Goal: Task Accomplishment & Management: Manage account settings

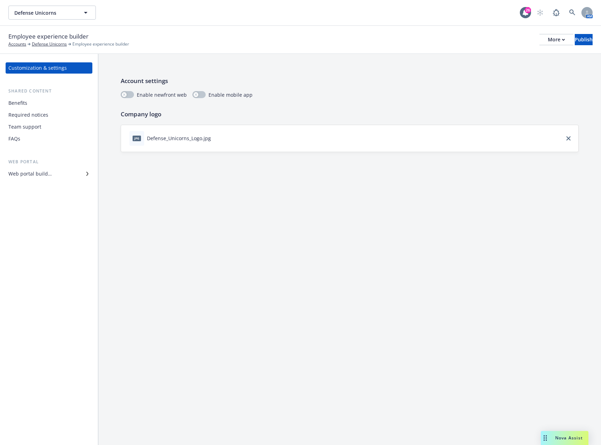
click at [52, 104] on div "Benefits" at bounding box center [48, 102] width 81 height 11
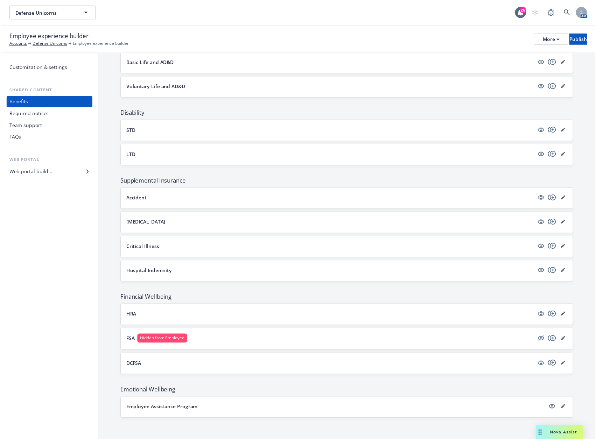
scroll to position [220, 0]
click at [567, 318] on icon "editPencil" at bounding box center [569, 317] width 4 height 4
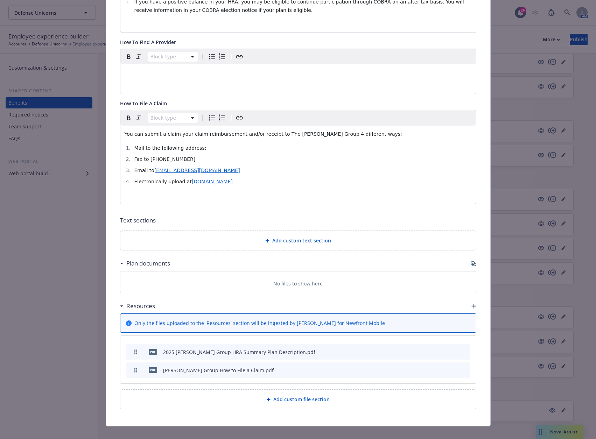
scroll to position [496, 0]
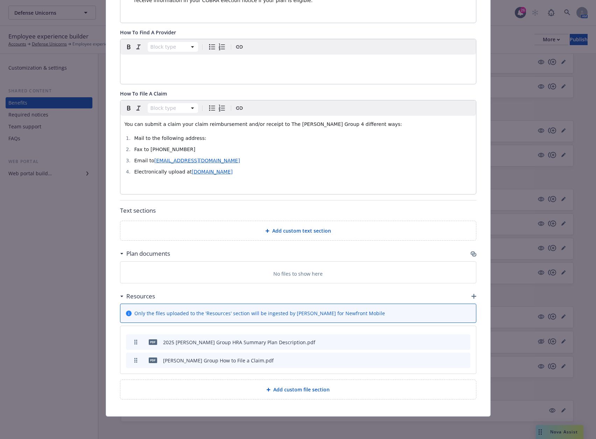
click at [462, 342] on icon "archive file" at bounding box center [464, 342] width 5 height 6
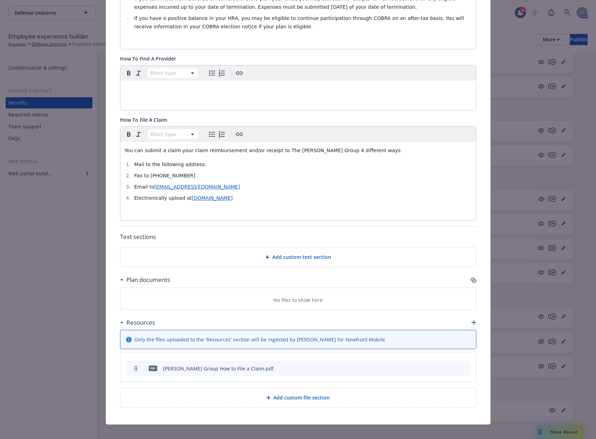
scroll to position [478, 0]
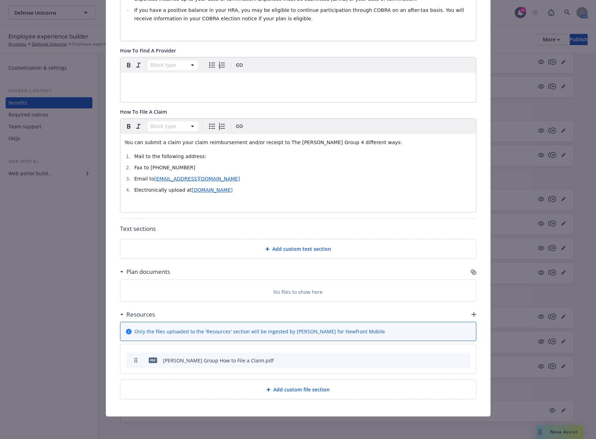
click at [471, 272] on icon "button" at bounding box center [474, 273] width 6 height 6
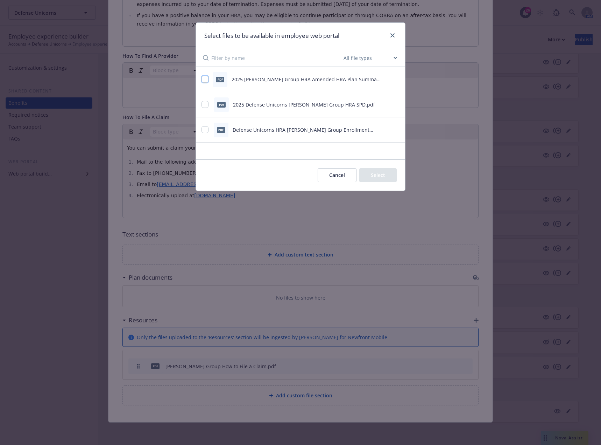
click at [202, 77] on input "checkbox" at bounding box center [205, 79] width 7 height 7
checkbox input "true"
click at [205, 104] on input "checkbox" at bounding box center [205, 104] width 7 height 7
checkbox input "true"
click at [380, 177] on button "Select 2 files" at bounding box center [370, 175] width 53 height 14
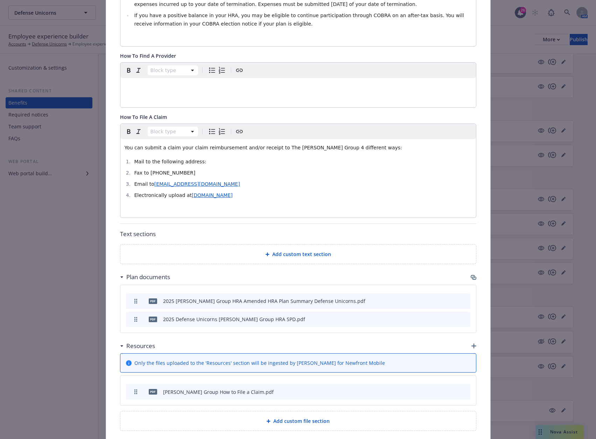
click at [468, 345] on div "Resources" at bounding box center [298, 346] width 356 height 15
click at [472, 347] on icon "button" at bounding box center [474, 346] width 5 height 5
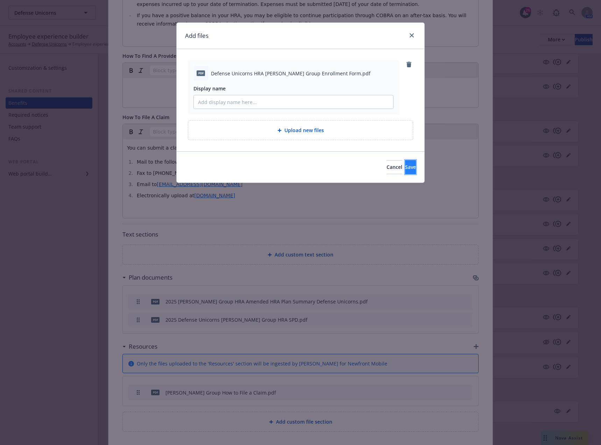
click at [406, 169] on button "Save" at bounding box center [410, 167] width 11 height 14
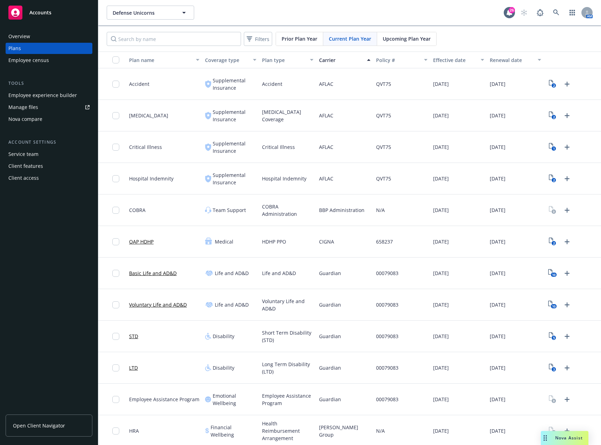
click at [275, 59] on div "Plan type" at bounding box center [284, 59] width 44 height 7
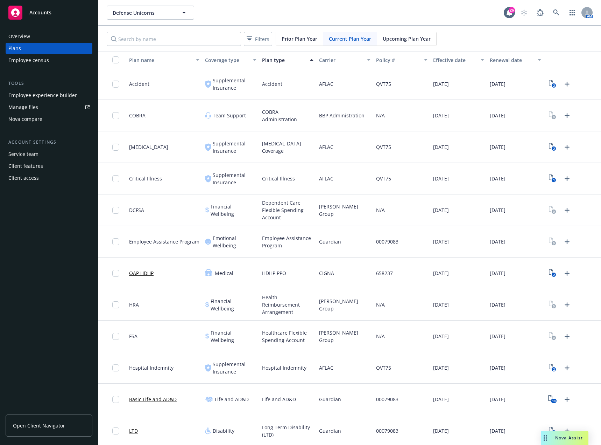
click at [331, 59] on div "Carrier" at bounding box center [341, 59] width 44 height 7
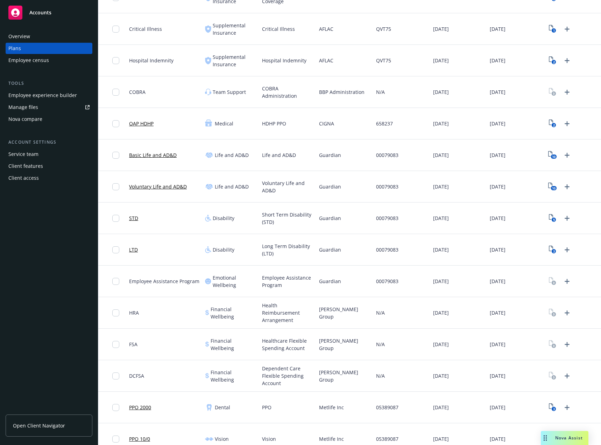
scroll to position [128, 0]
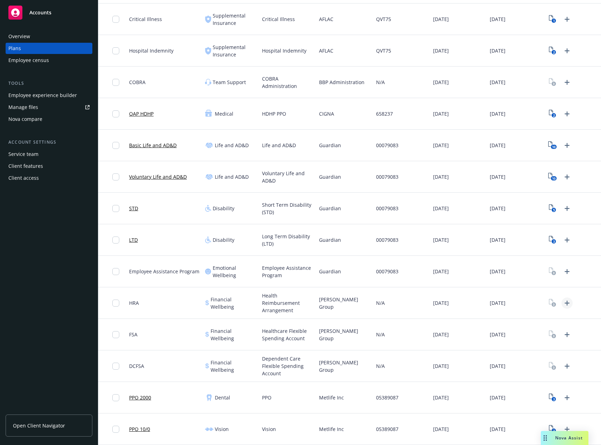
click at [563, 302] on icon "Upload Plan Documents" at bounding box center [567, 303] width 8 height 8
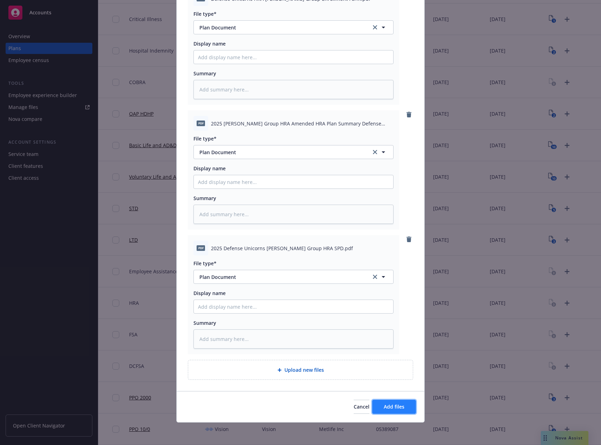
click at [393, 407] on span "Add files" at bounding box center [394, 406] width 21 height 7
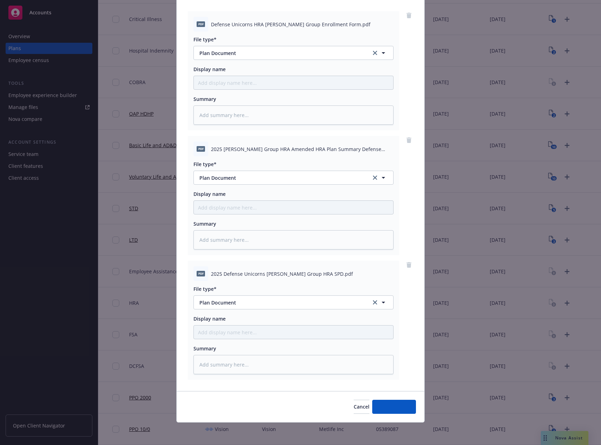
scroll to position [71, 0]
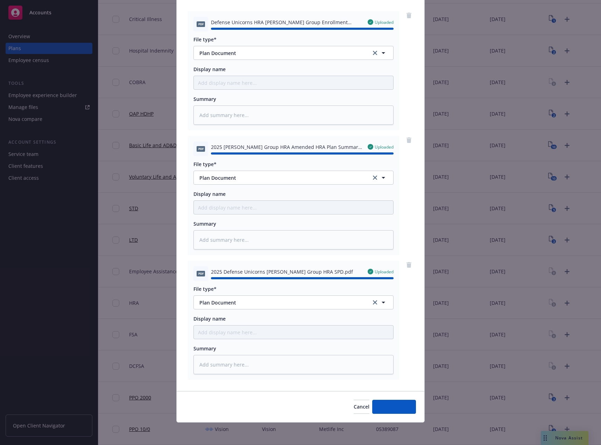
type textarea "x"
